Goal: Information Seeking & Learning: Learn about a topic

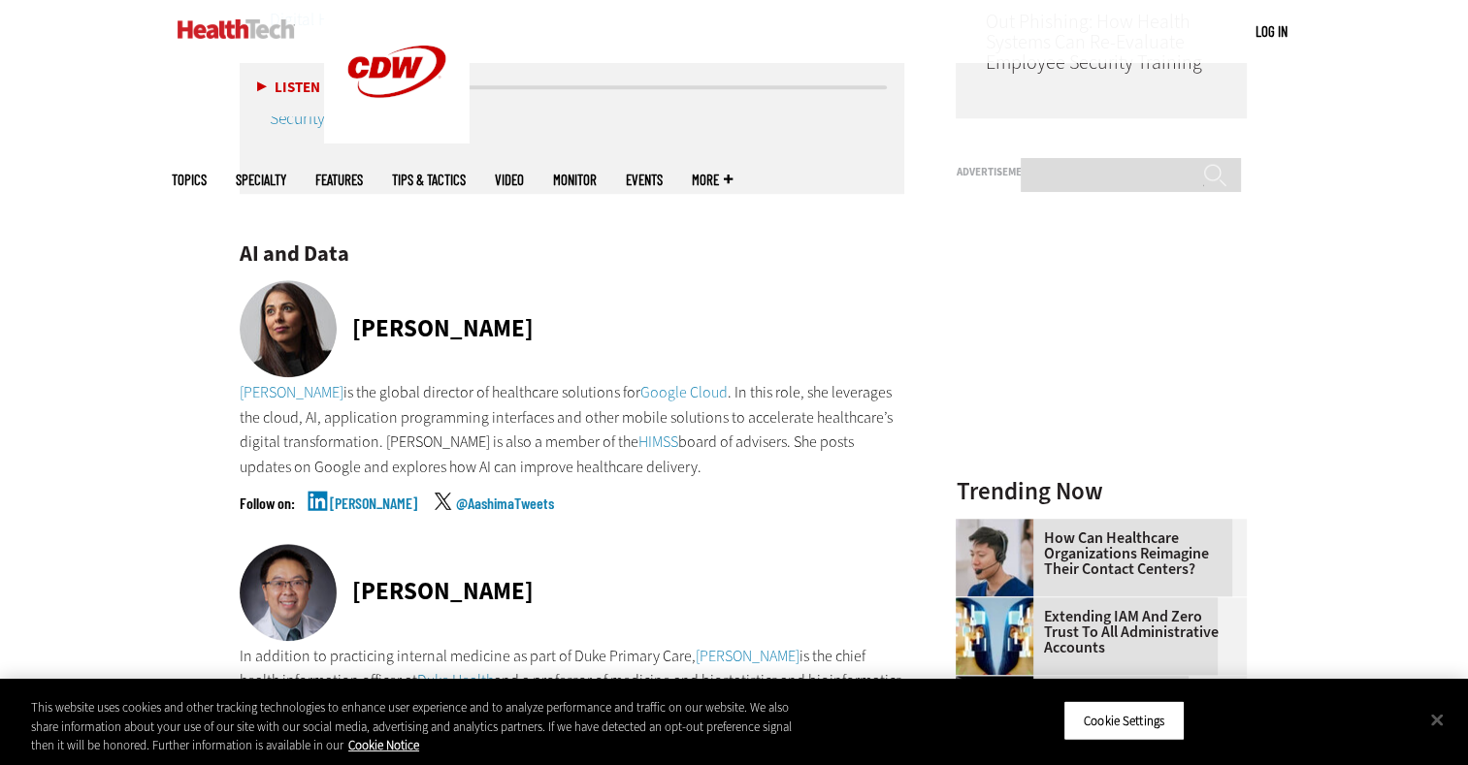
click at [739, 516] on div "[PERSON_NAME] @AashimaTweets" at bounding box center [572, 520] width 665 height 49
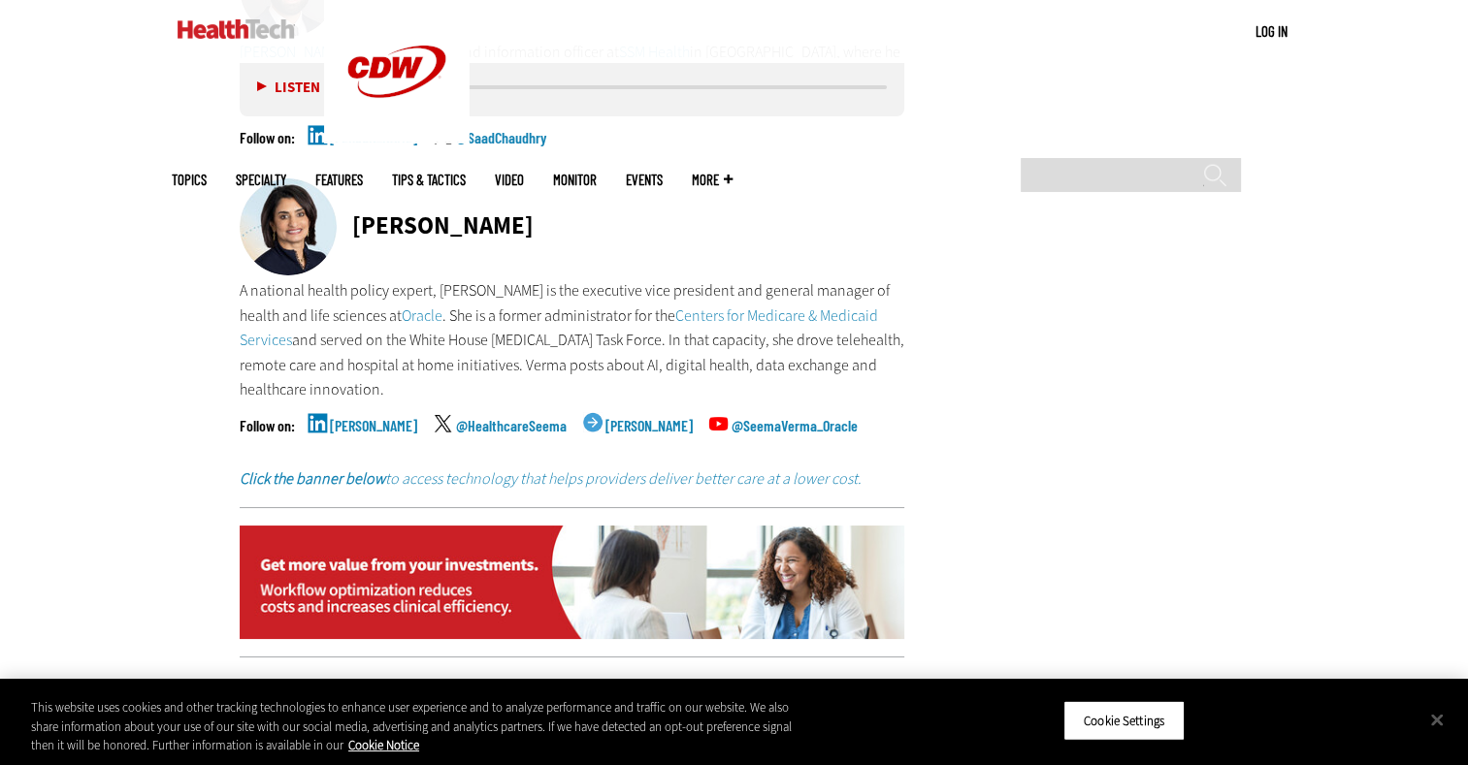
scroll to position [7277, 0]
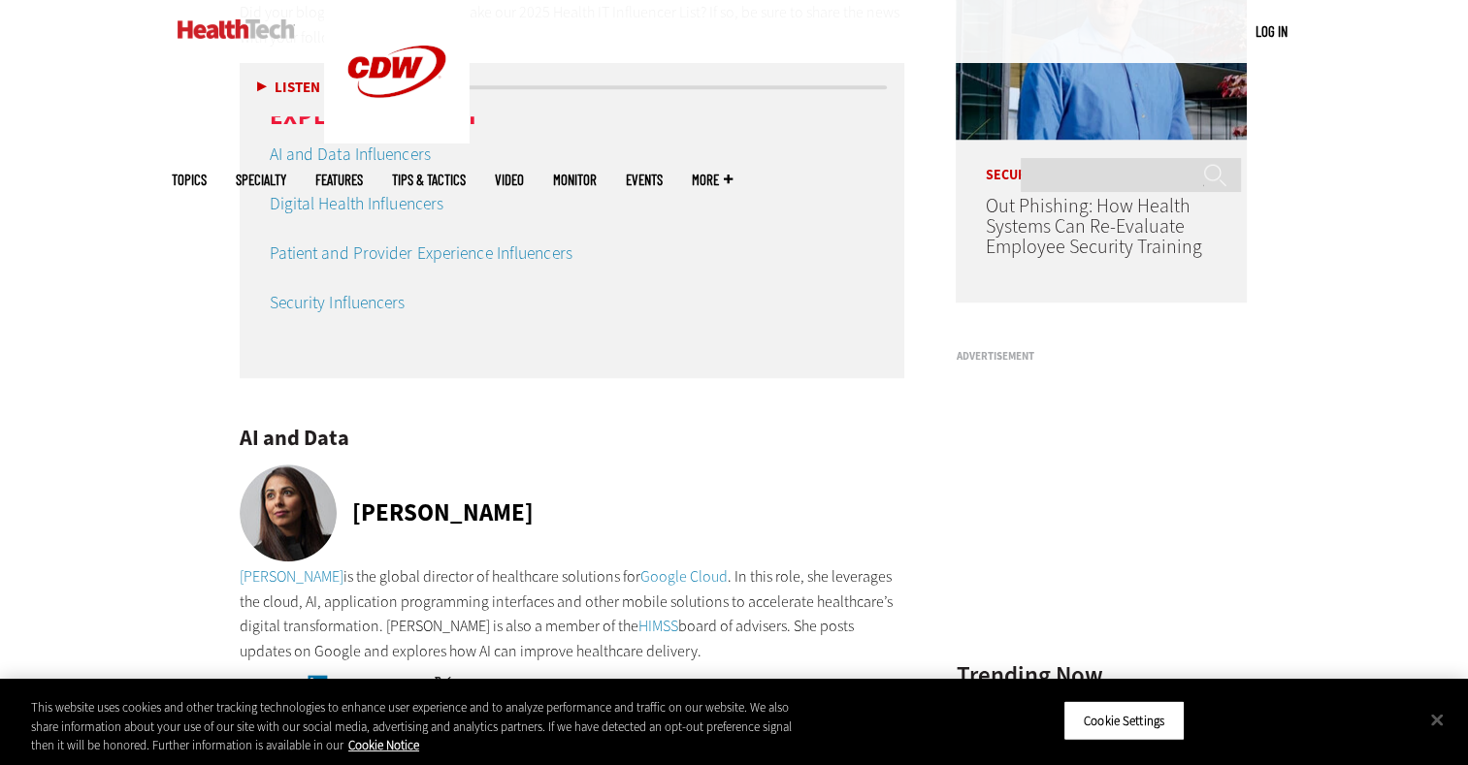
scroll to position [1578, 0]
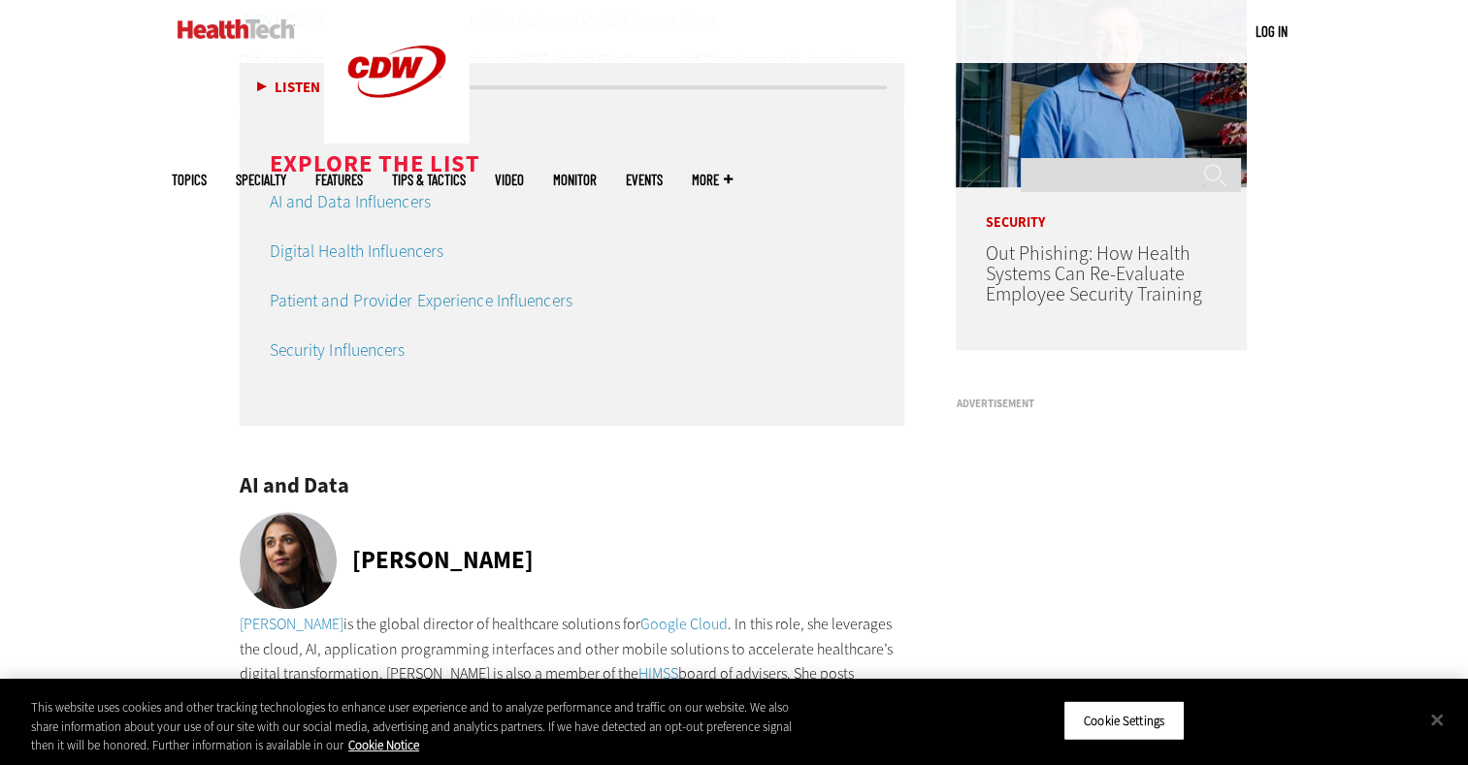
click at [388, 247] on link "Digital Health Influencers" at bounding box center [357, 251] width 175 height 23
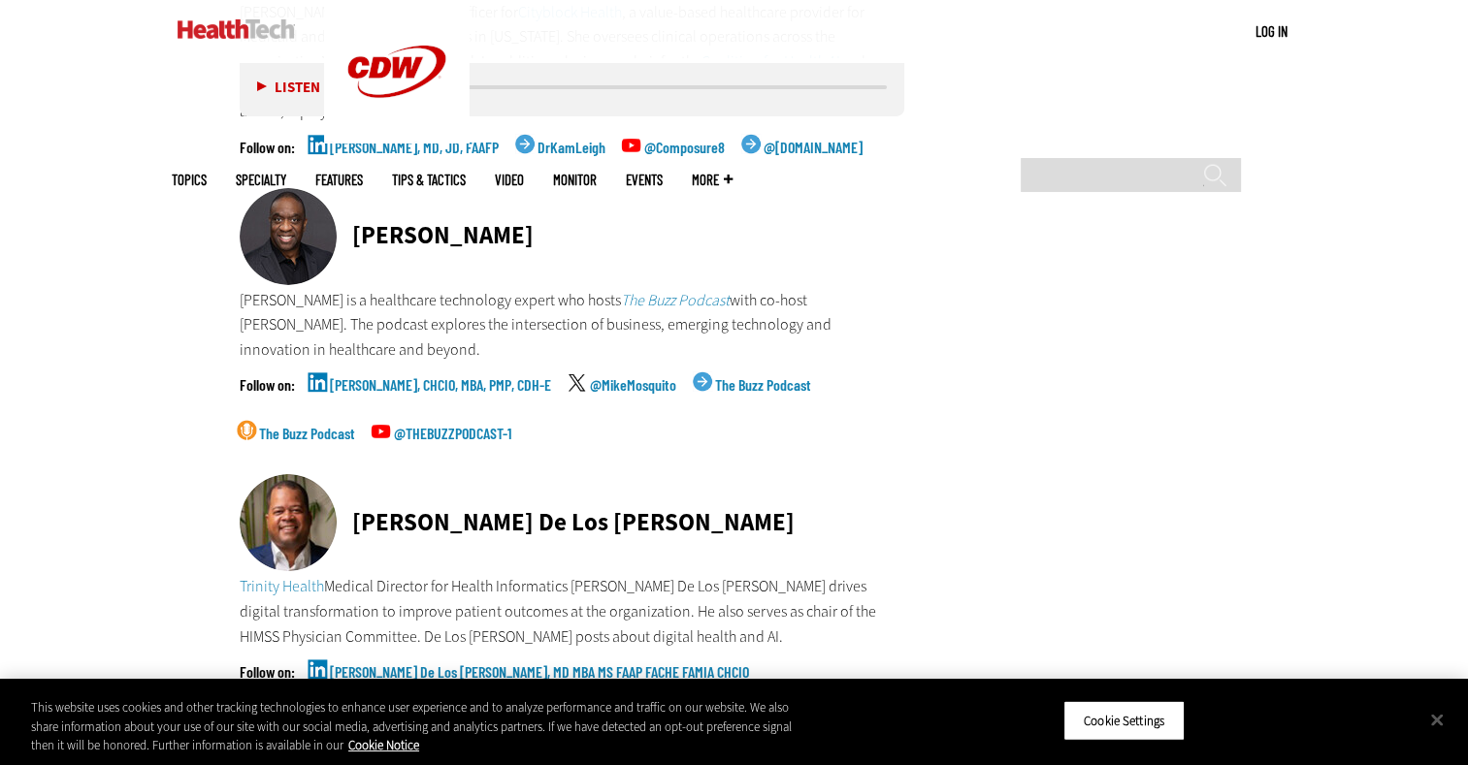
scroll to position [6509, 0]
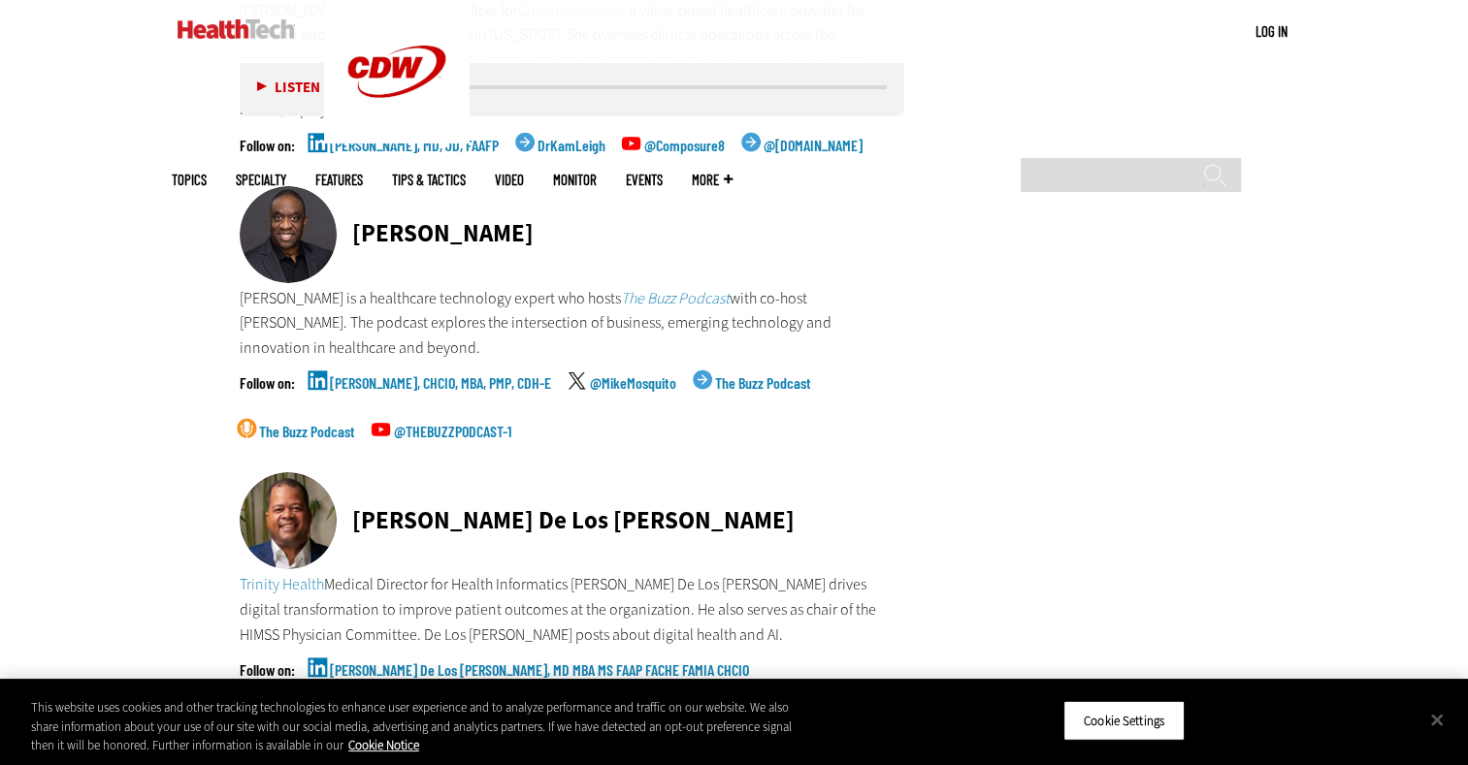
click at [601, 375] on link "@MikeMosquito" at bounding box center [633, 399] width 86 height 49
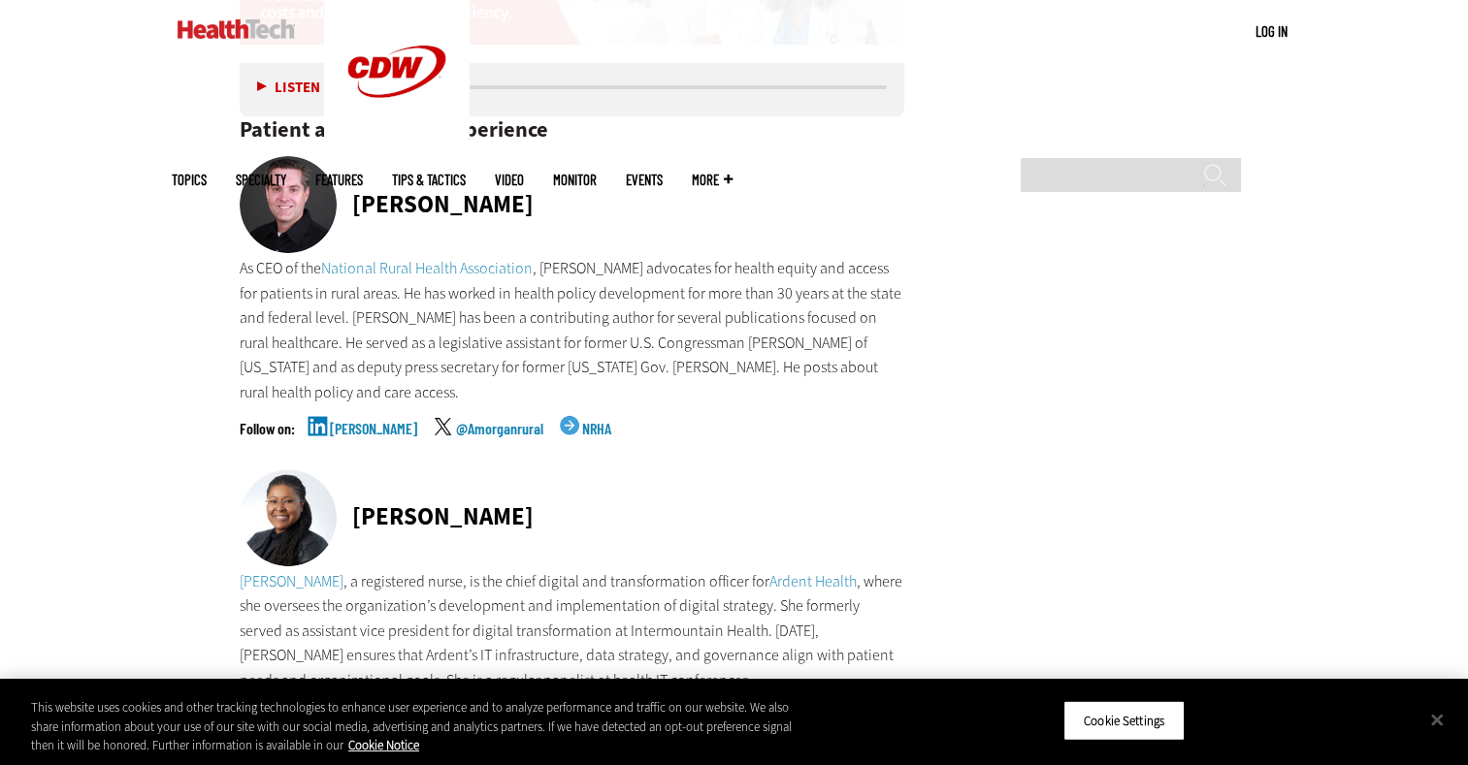
scroll to position [7877, 0]
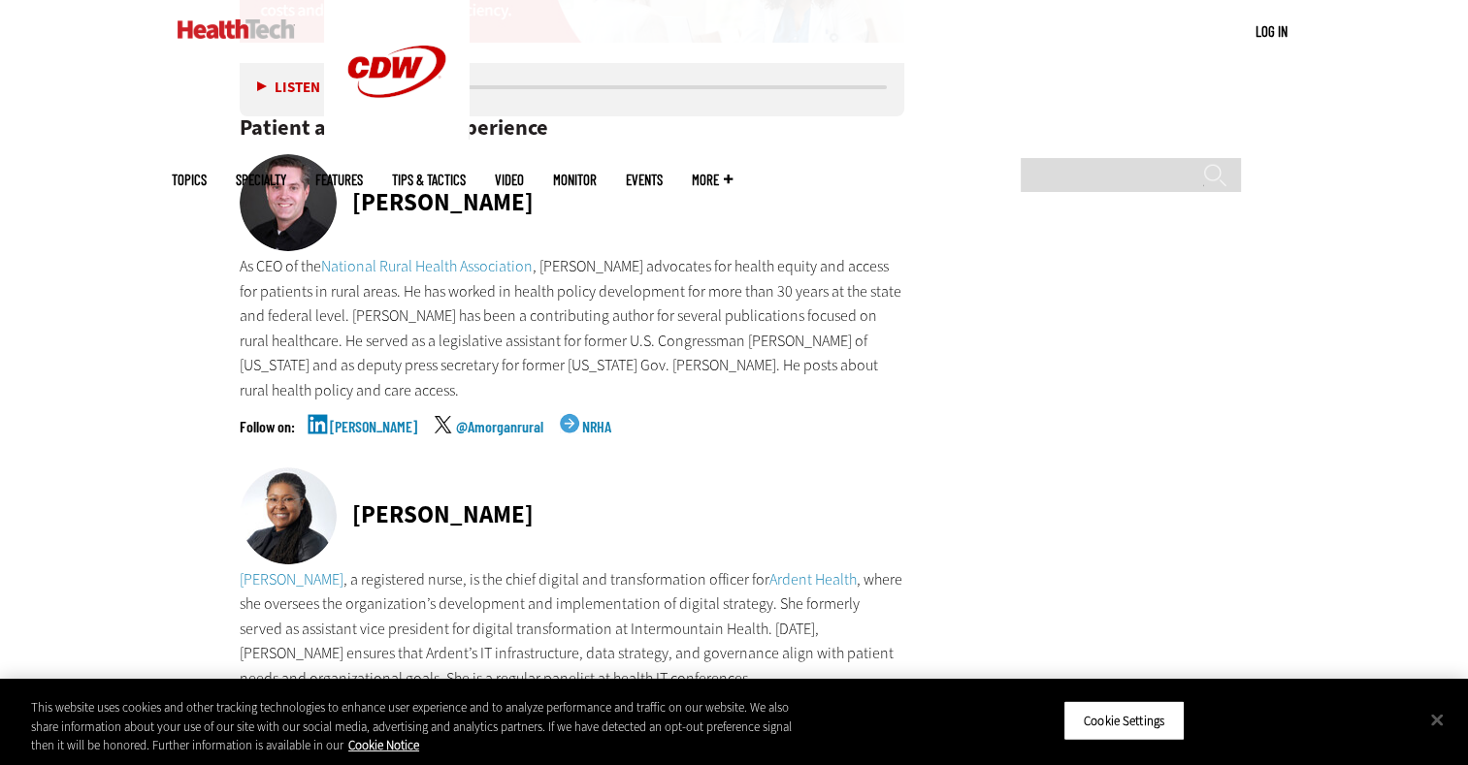
scroll to position [1578, 0]
